Goal: Information Seeking & Learning: Find specific fact

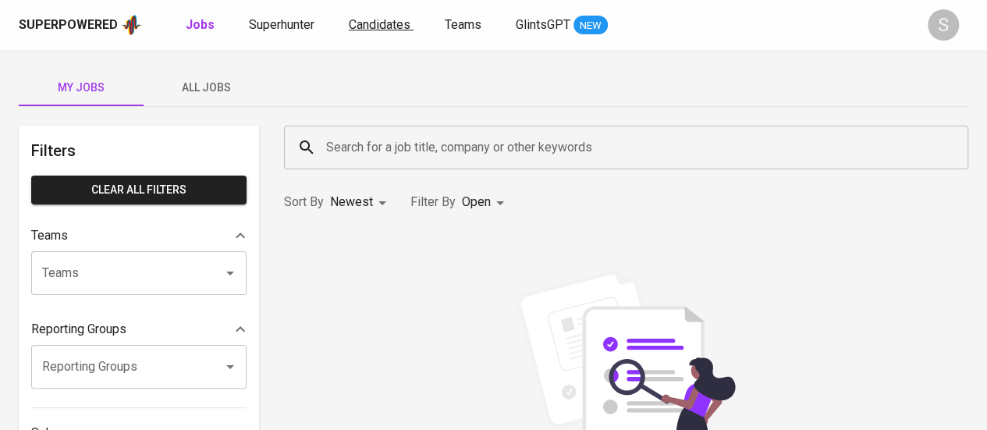
click at [385, 20] on span "Candidates" at bounding box center [380, 24] width 62 height 15
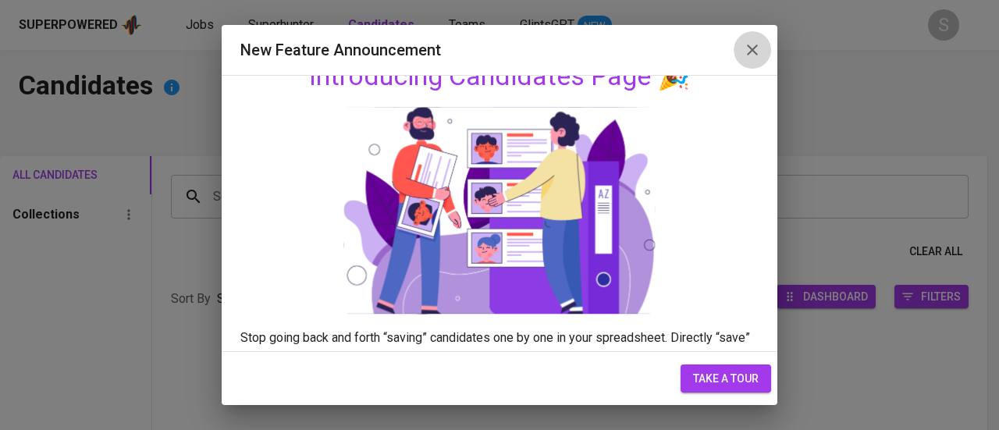
click at [755, 52] on icon "button" at bounding box center [752, 49] width 11 height 11
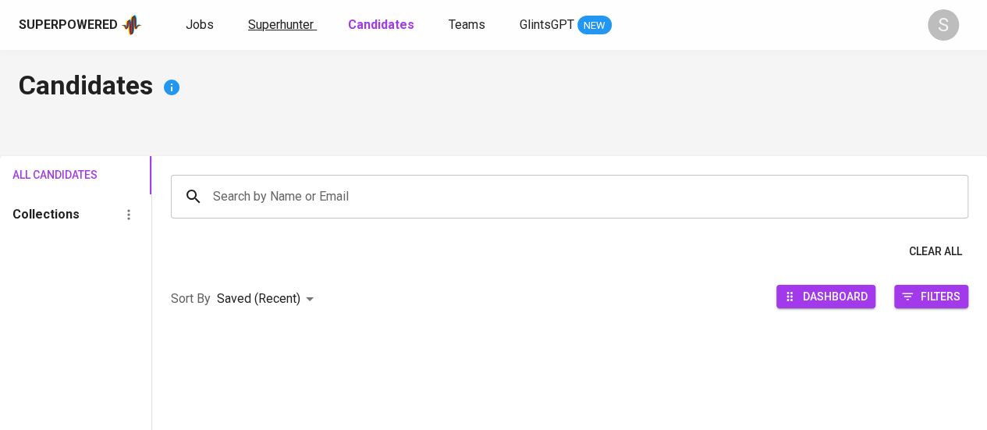
click at [280, 27] on span "Superhunter" at bounding box center [281, 24] width 66 height 15
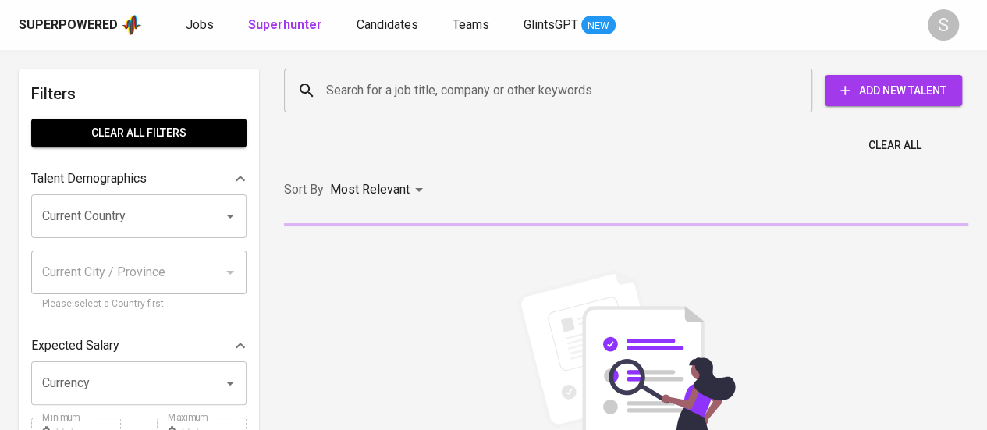
click at [448, 95] on input "Search for a job title, company or other keywords" at bounding box center [552, 91] width 460 height 30
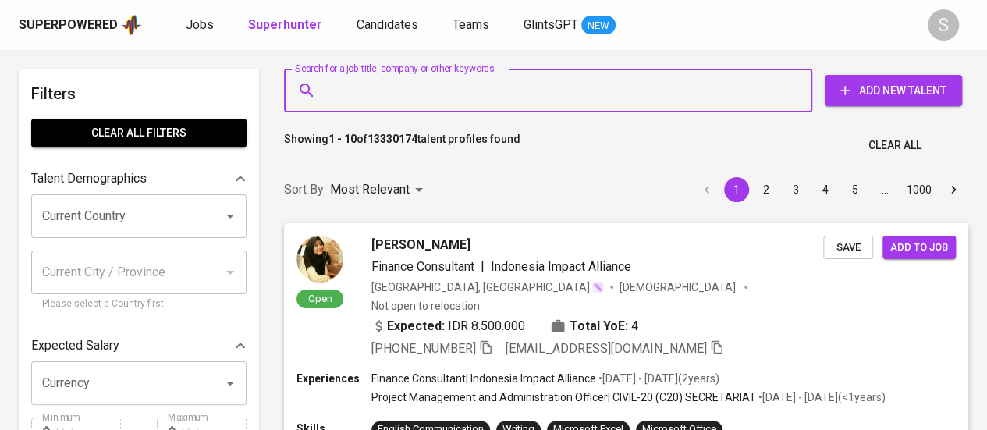
click at [457, 93] on input "Search for a job title, company or other keywords" at bounding box center [552, 91] width 460 height 30
paste input "[EMAIL_ADDRESS][DOMAIN_NAME]"
type input "[EMAIL_ADDRESS][DOMAIN_NAME]"
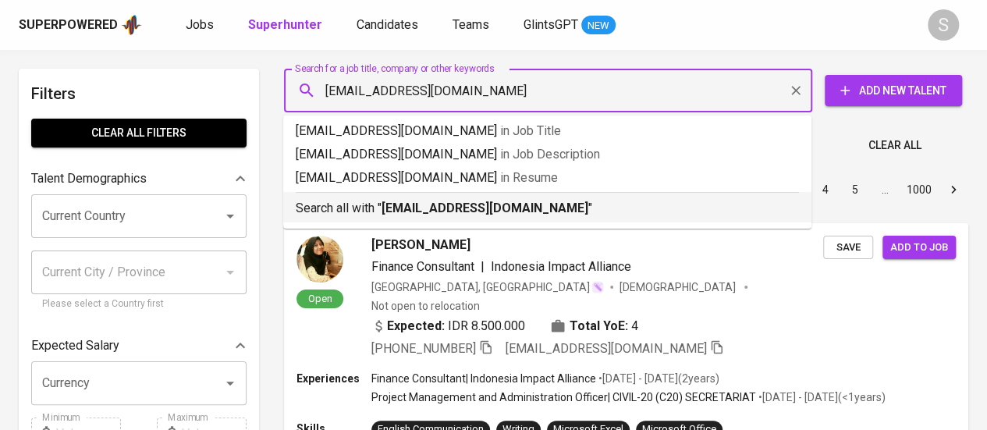
click at [409, 211] on b "[EMAIL_ADDRESS][DOMAIN_NAME]" at bounding box center [485, 208] width 207 height 15
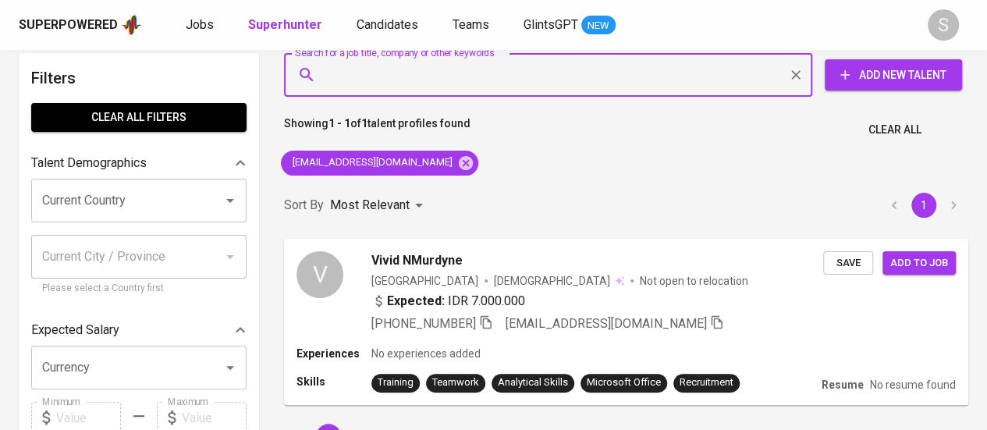
scroll to position [41, 0]
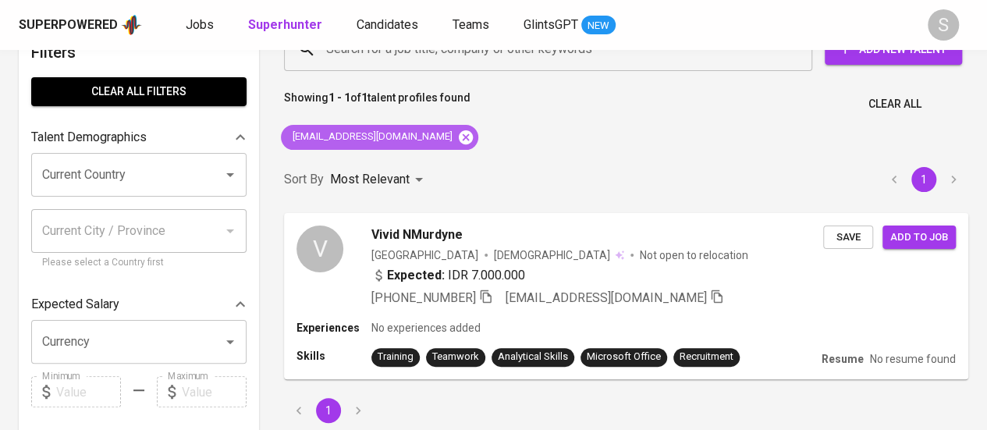
click at [459, 137] on icon at bounding box center [466, 137] width 14 height 14
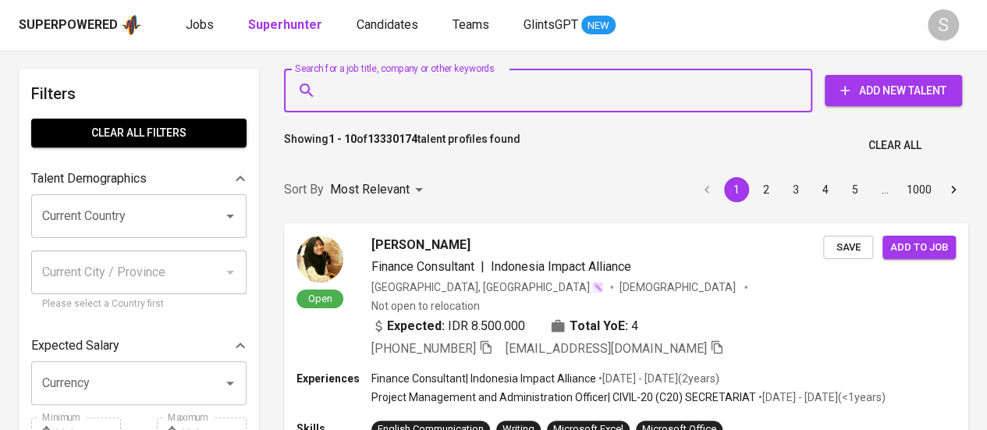
click at [483, 96] on input "Search for a job title, company or other keywords" at bounding box center [552, 91] width 460 height 30
paste input "[EMAIL_ADDRESS][DOMAIN_NAME]"
type input "[EMAIL_ADDRESS][DOMAIN_NAME]"
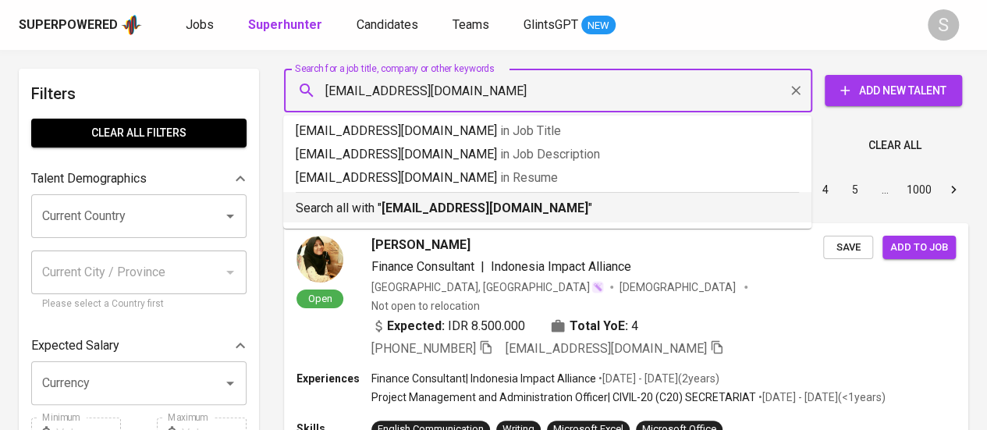
click at [432, 197] on div "Search all with " [EMAIL_ADDRESS][DOMAIN_NAME] "" at bounding box center [547, 205] width 503 height 26
click at [432, 197] on div "Sort By Most Relevant MOST_RELEVANT 1 2 3 4 5 … 1000" at bounding box center [626, 190] width 703 height 48
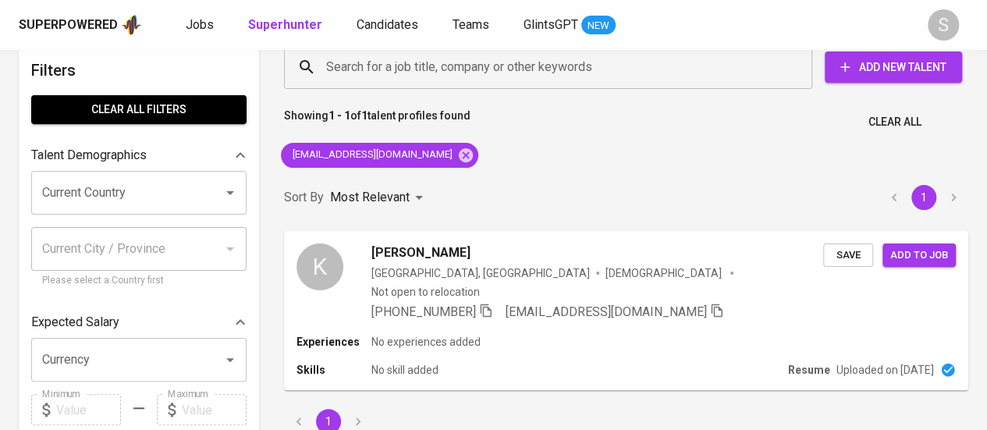
scroll to position [26, 0]
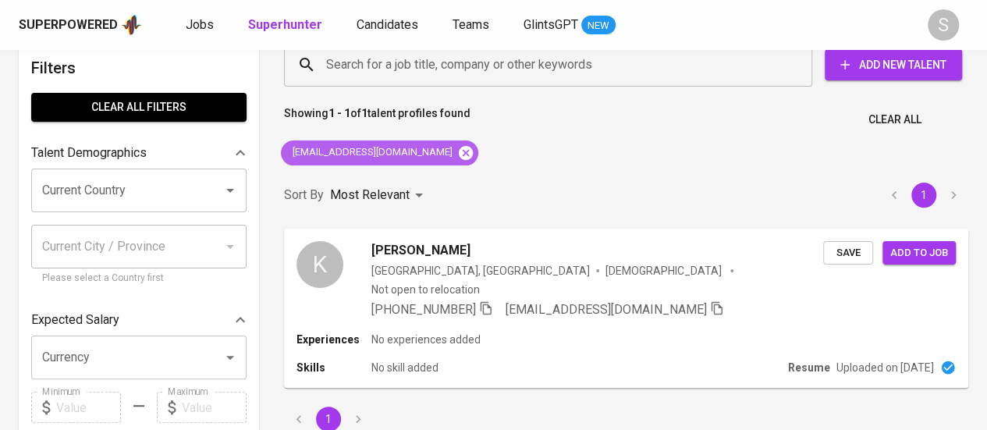
click at [459, 156] on icon at bounding box center [466, 152] width 14 height 14
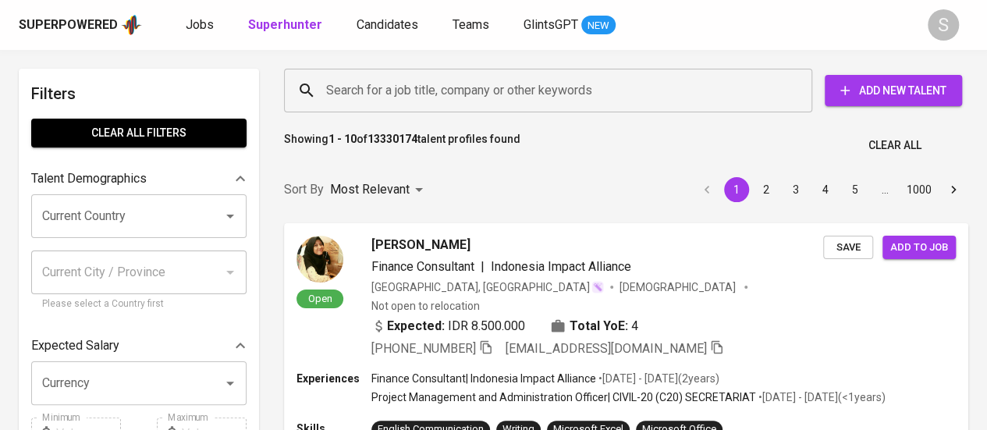
click at [532, 81] on input "Search for a job title, company or other keywords" at bounding box center [552, 91] width 460 height 30
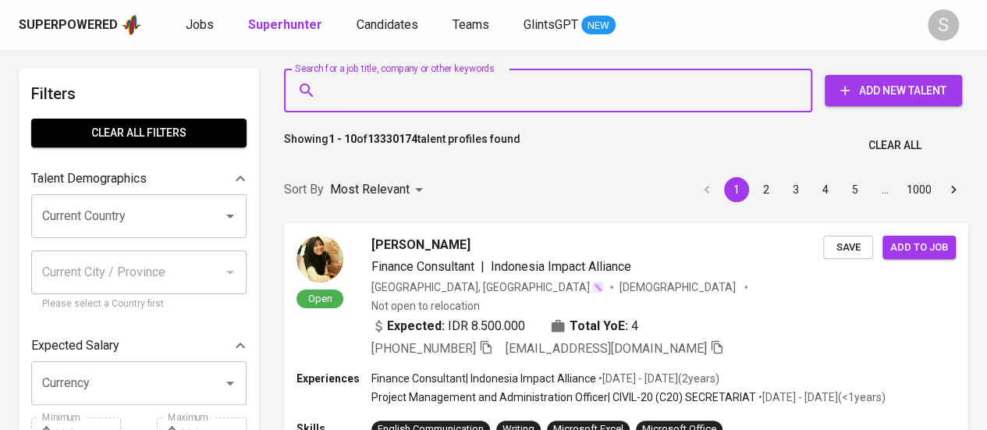
paste input "[EMAIL_ADDRESS][DOMAIN_NAME]"
type input "[EMAIL_ADDRESS][DOMAIN_NAME]"
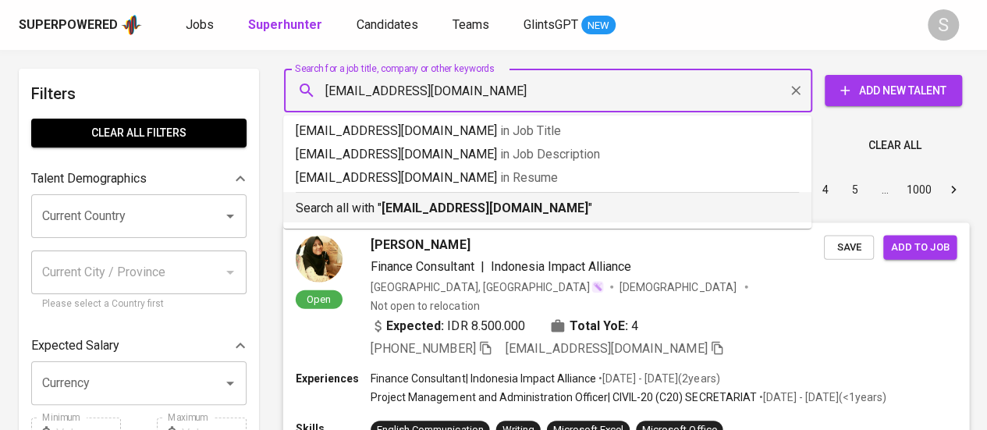
click at [449, 207] on b "[EMAIL_ADDRESS][DOMAIN_NAME]" at bounding box center [485, 208] width 207 height 15
